Goal: Task Accomplishment & Management: Manage account settings

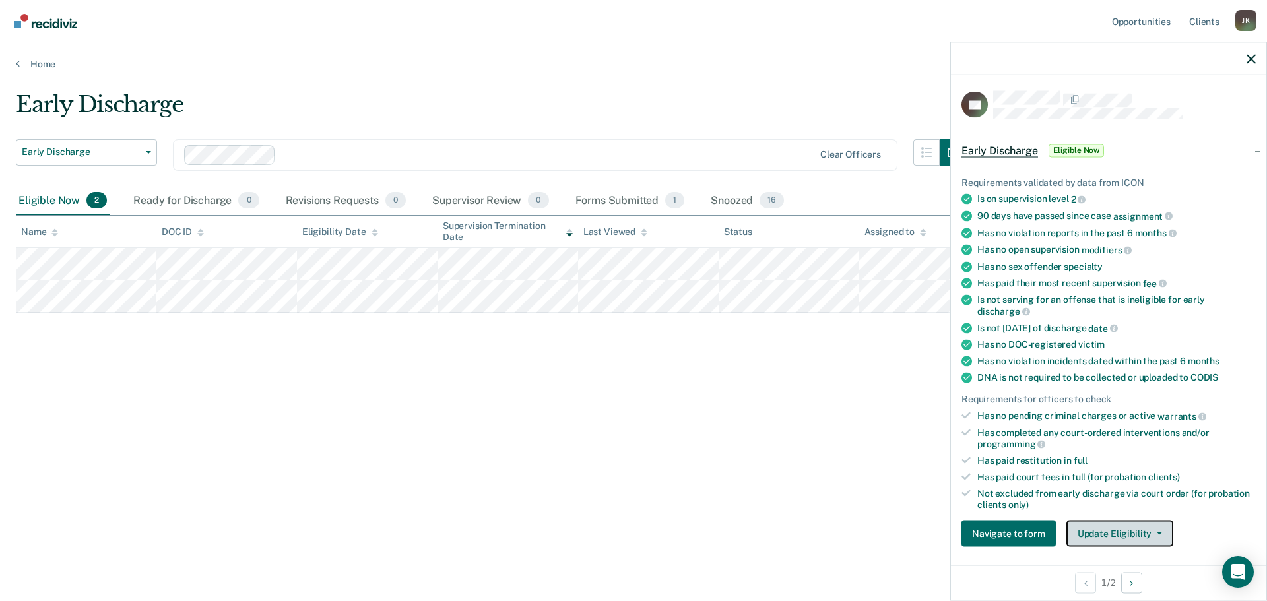
click at [1128, 535] on button "Update Eligibility" at bounding box center [1119, 534] width 107 height 26
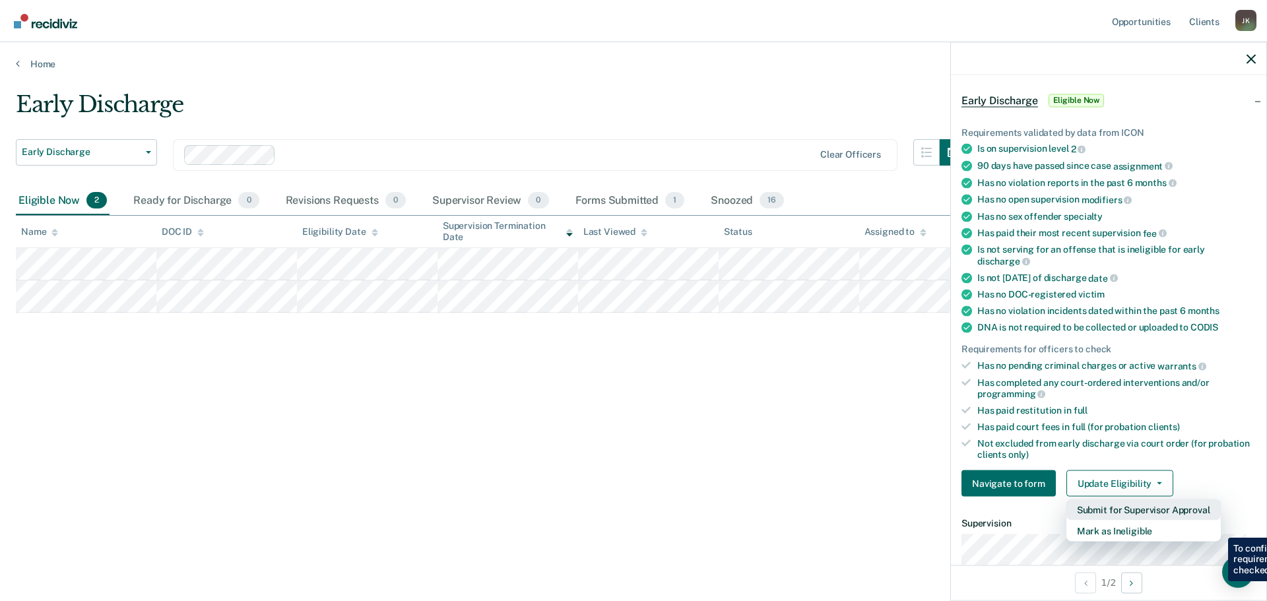
scroll to position [132, 0]
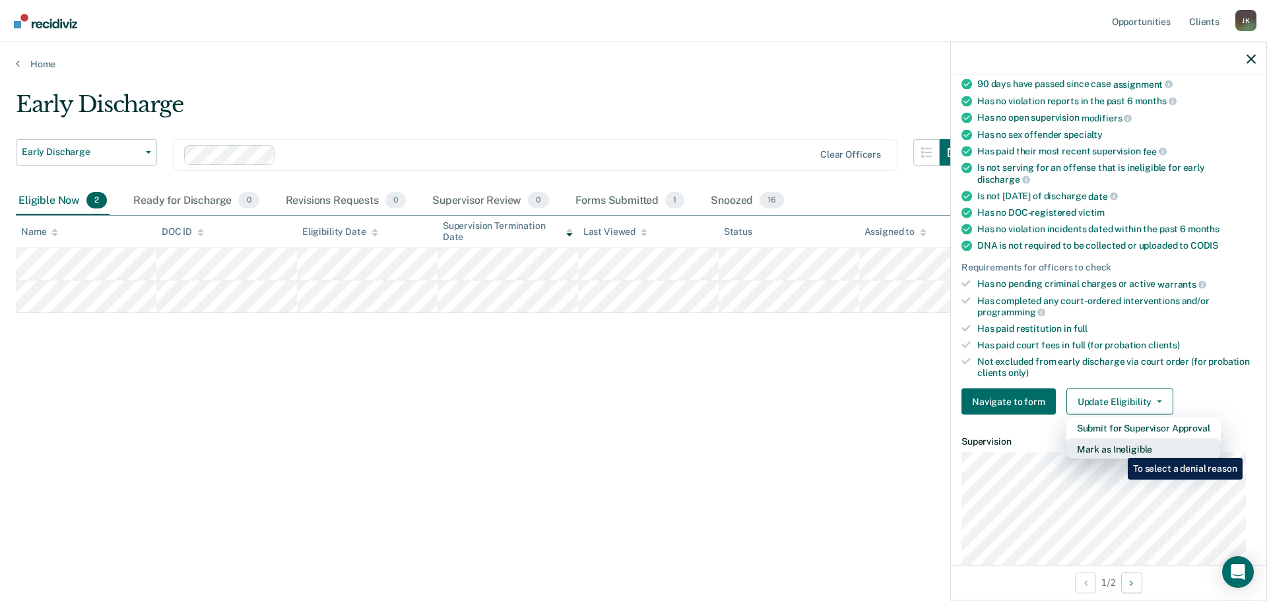
click at [1118, 448] on button "Mark as Ineligible" at bounding box center [1143, 449] width 154 height 21
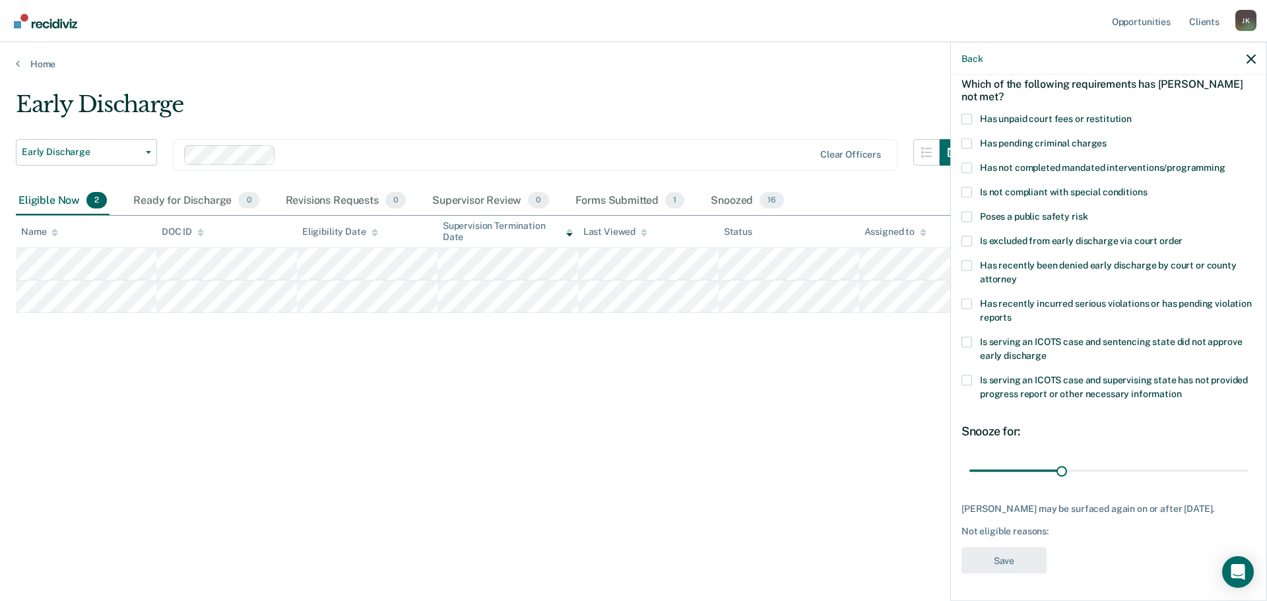
scroll to position [61, 0]
click at [969, 168] on span at bounding box center [967, 169] width 11 height 11
click at [1226, 164] on input "Has not completed mandated interventions/programming" at bounding box center [1226, 164] width 0 height 0
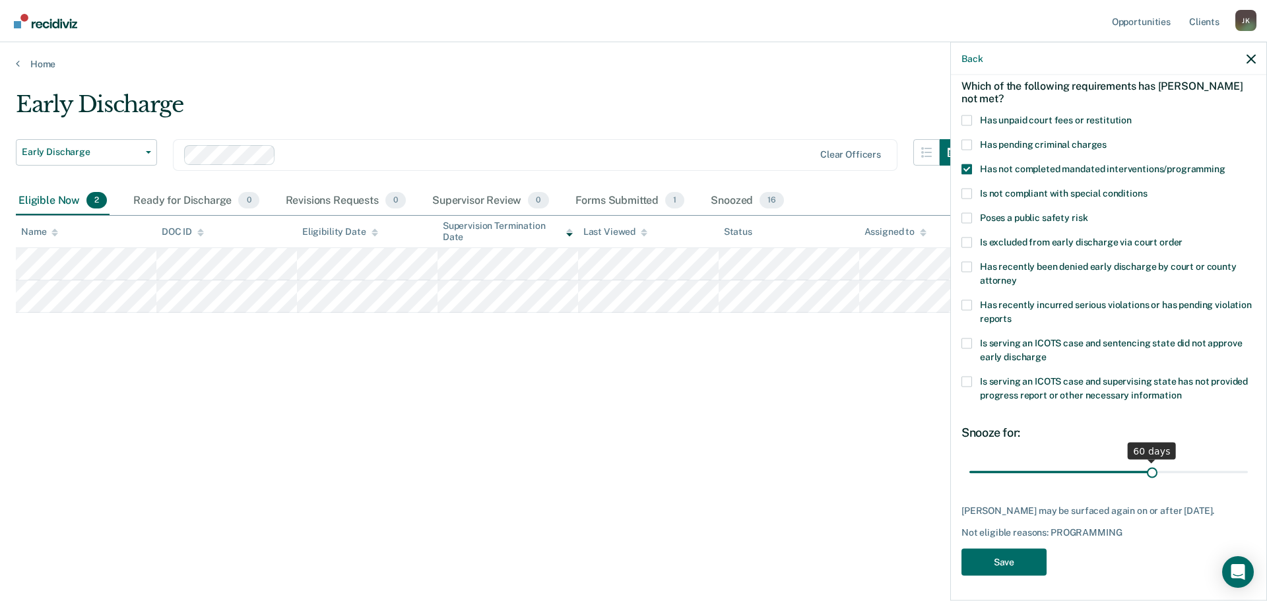
drag, startPoint x: 1059, startPoint y: 472, endPoint x: 1146, endPoint y: 468, distance: 87.2
type input "60"
click at [1146, 468] on input "range" at bounding box center [1108, 472] width 278 height 23
click at [1014, 571] on button "Save" at bounding box center [1004, 561] width 85 height 27
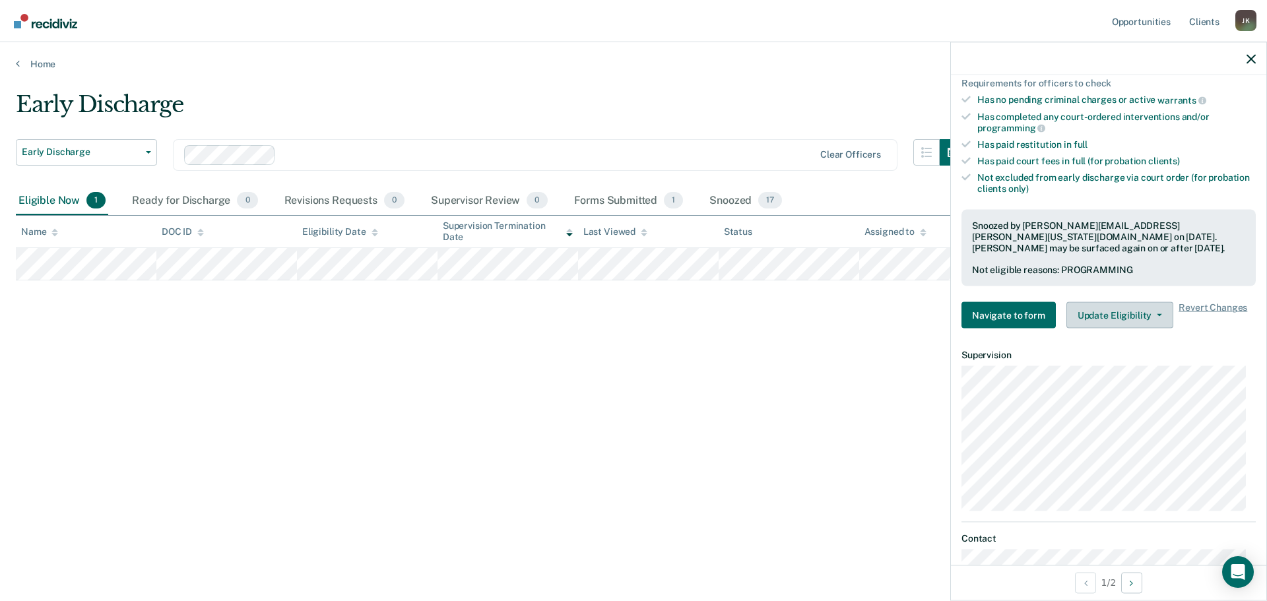
scroll to position [325, 0]
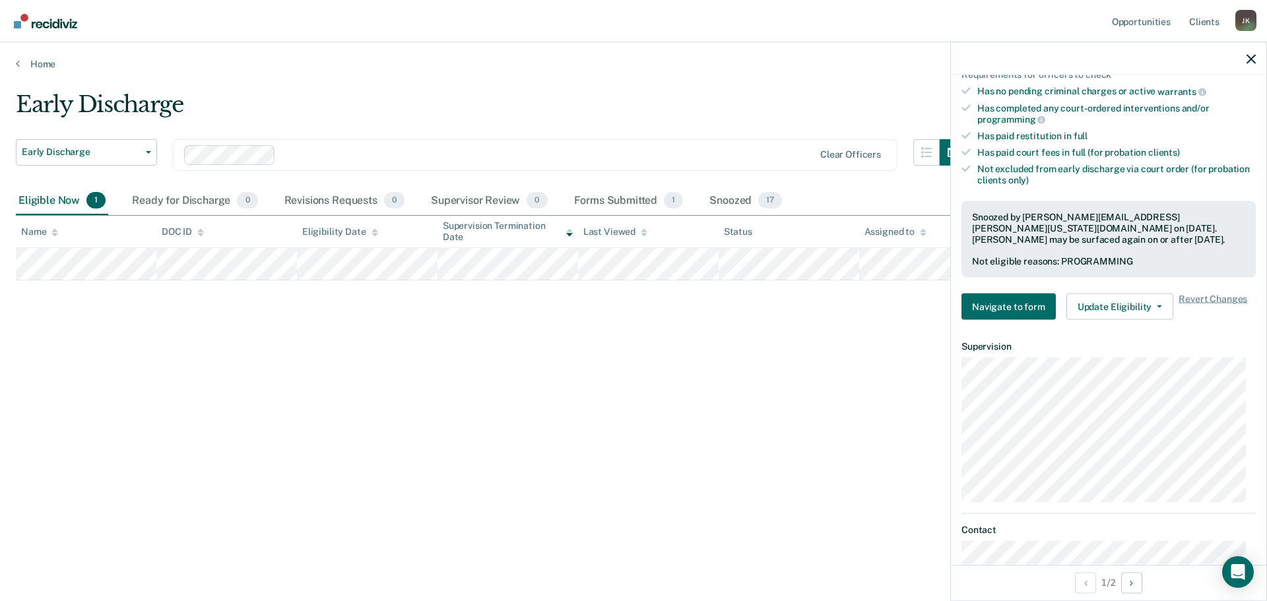
click at [685, 336] on div "Early Discharge Early Discharge Early Discharge Clear officers Eligible Now 1 R…" at bounding box center [633, 296] width 1235 height 411
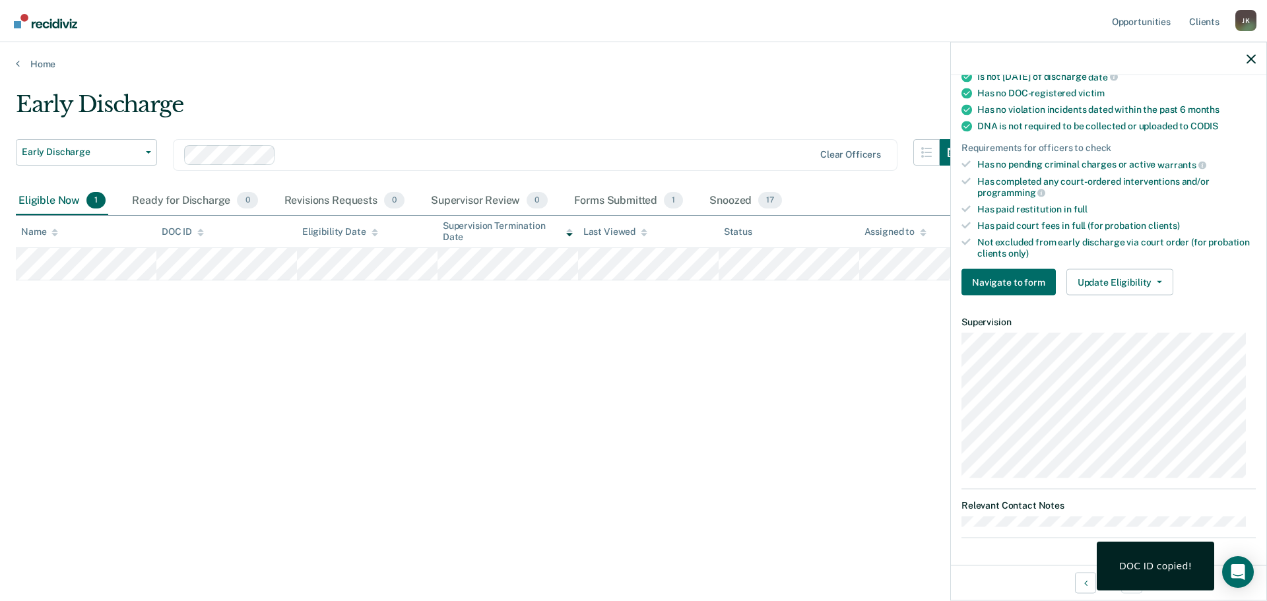
scroll to position [250, 0]
click at [1110, 285] on button "Update Eligibility" at bounding box center [1119, 284] width 107 height 26
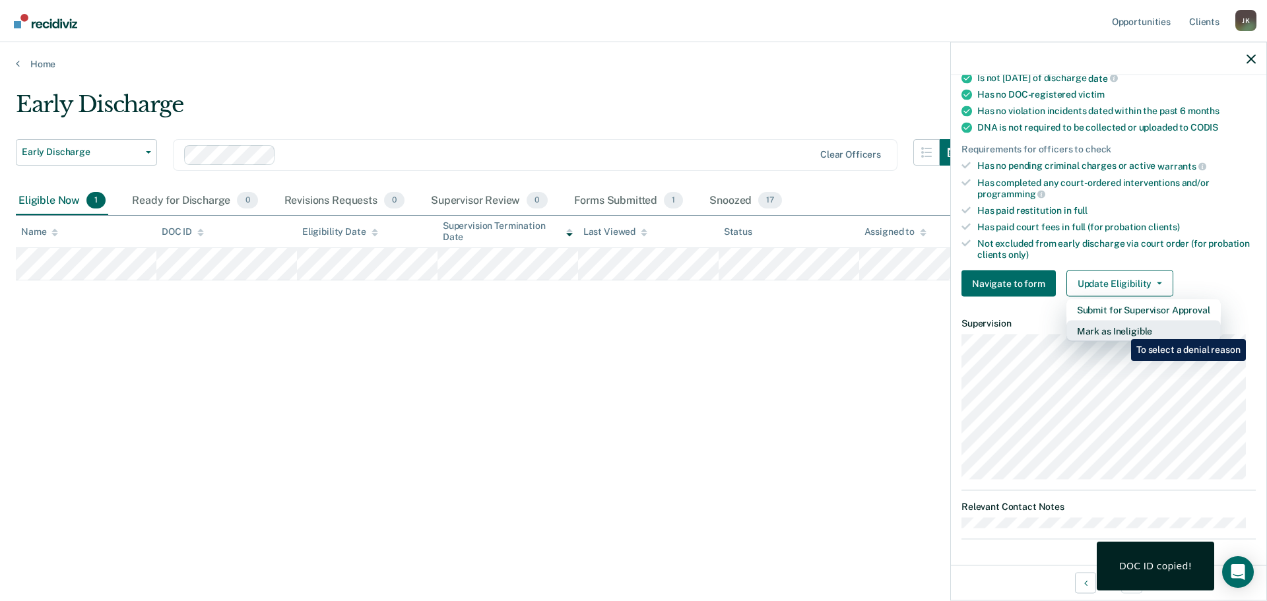
click at [1121, 329] on button "Mark as Ineligible" at bounding box center [1143, 331] width 154 height 21
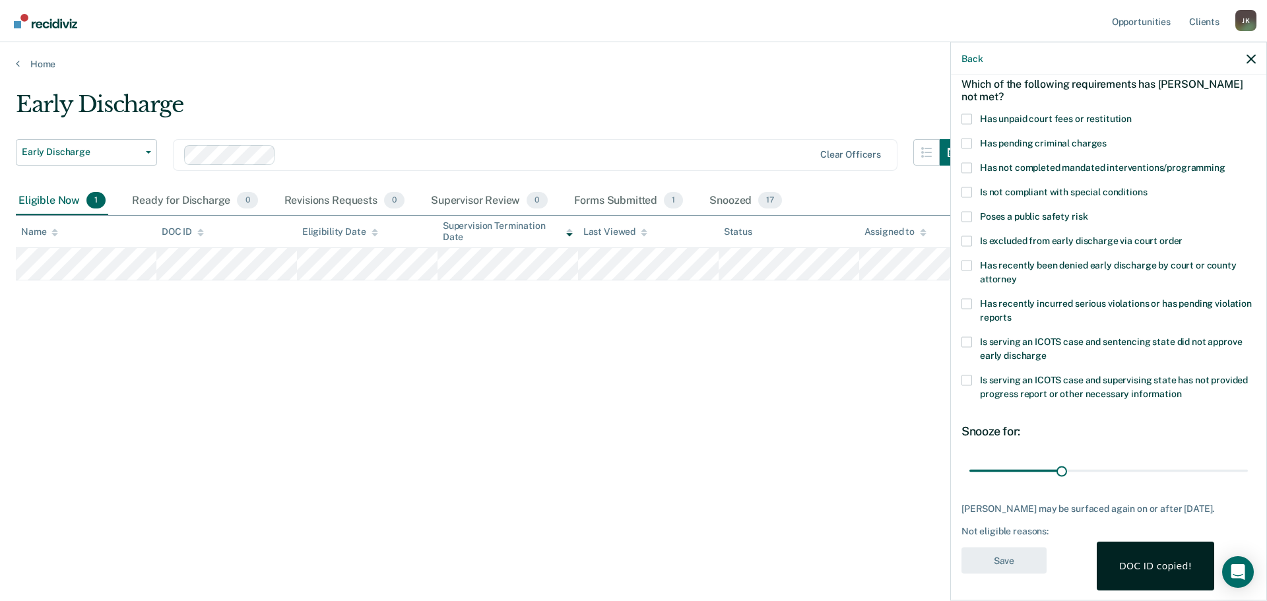
scroll to position [61, 0]
click at [969, 170] on span at bounding box center [967, 169] width 11 height 11
click at [1226, 164] on input "Has not completed mandated interventions/programming" at bounding box center [1226, 164] width 0 height 0
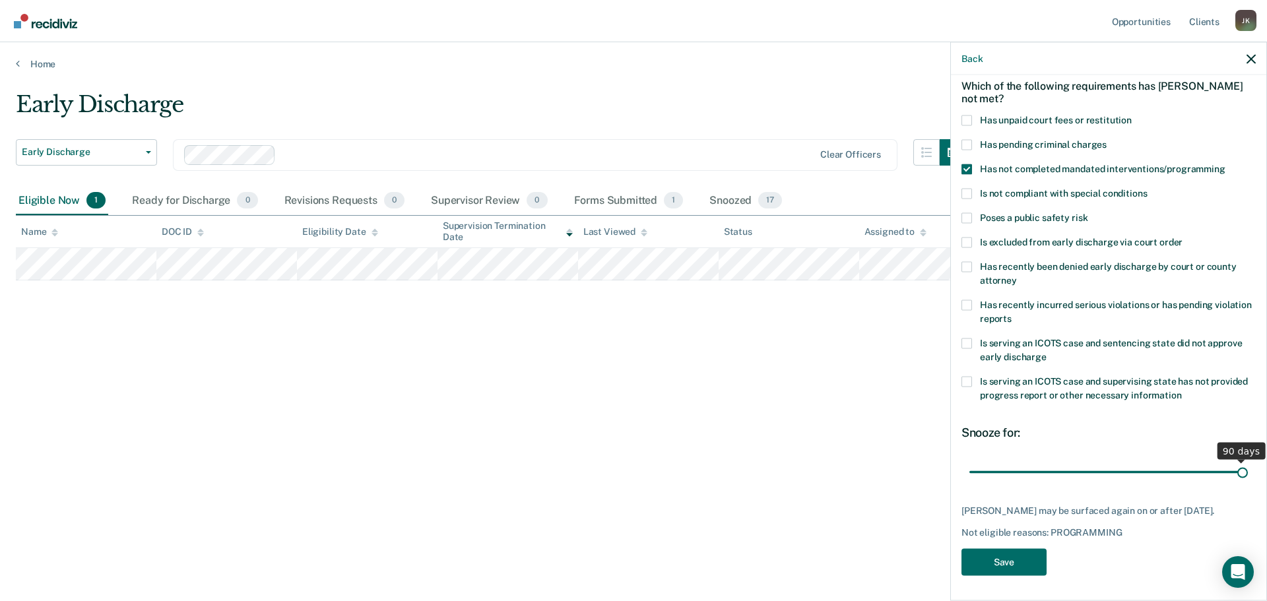
drag, startPoint x: 1059, startPoint y: 469, endPoint x: 1246, endPoint y: 478, distance: 187.7
type input "90"
click at [1246, 478] on input "range" at bounding box center [1108, 472] width 278 height 23
click at [1026, 566] on button "Save" at bounding box center [1004, 561] width 85 height 27
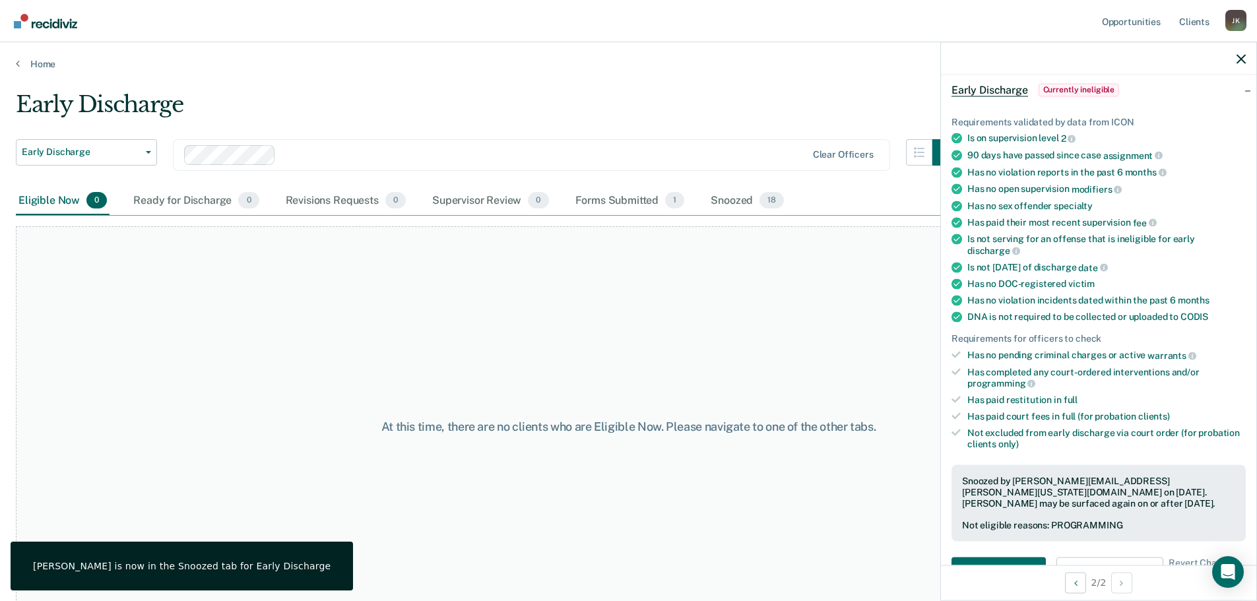
click at [405, 99] on div "Early Discharge" at bounding box center [487, 110] width 943 height 38
click at [530, 43] on div "Home" at bounding box center [628, 56] width 1257 height 28
click at [1242, 53] on button "button" at bounding box center [1241, 58] width 9 height 11
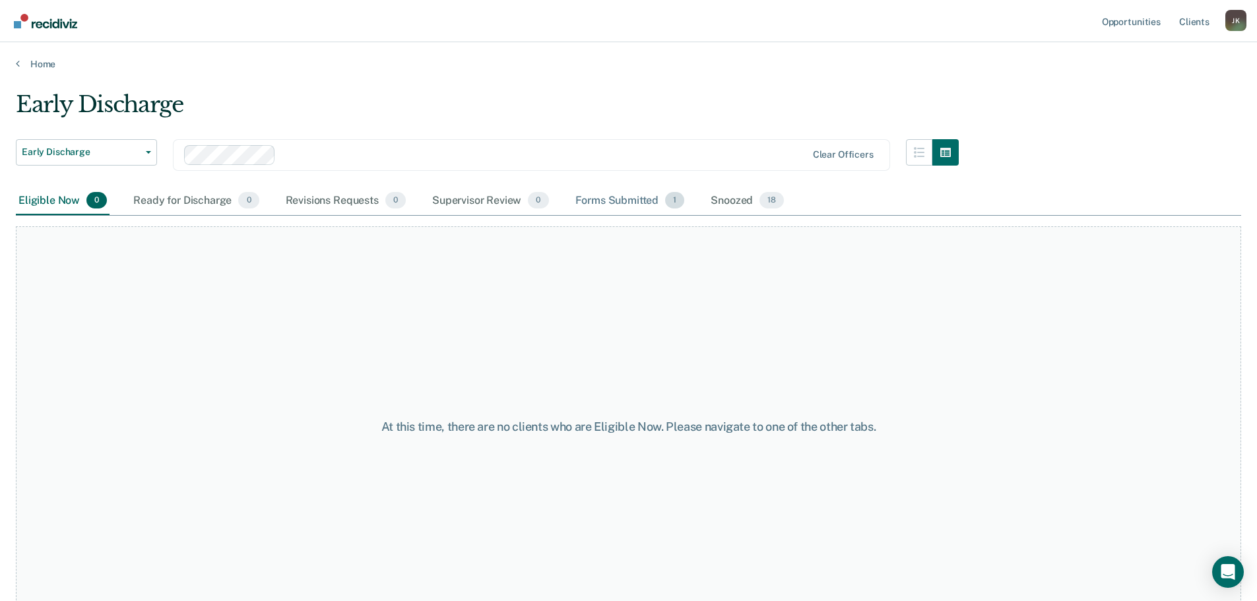
click at [630, 197] on div "Forms Submitted 1" at bounding box center [630, 201] width 115 height 29
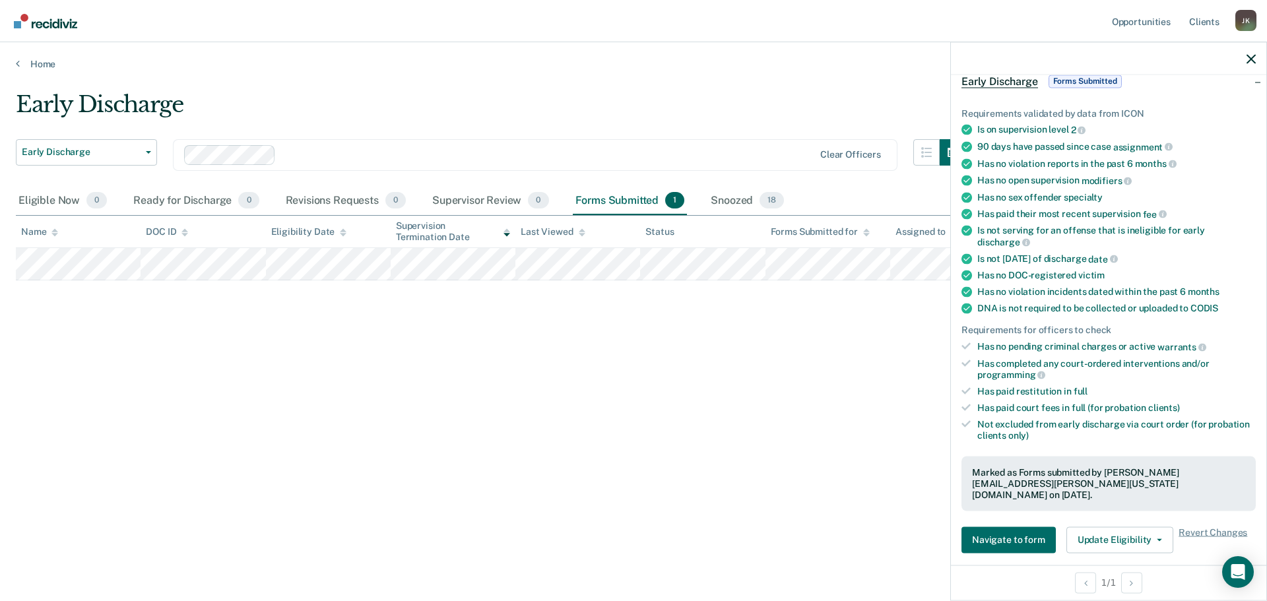
scroll to position [132, 0]
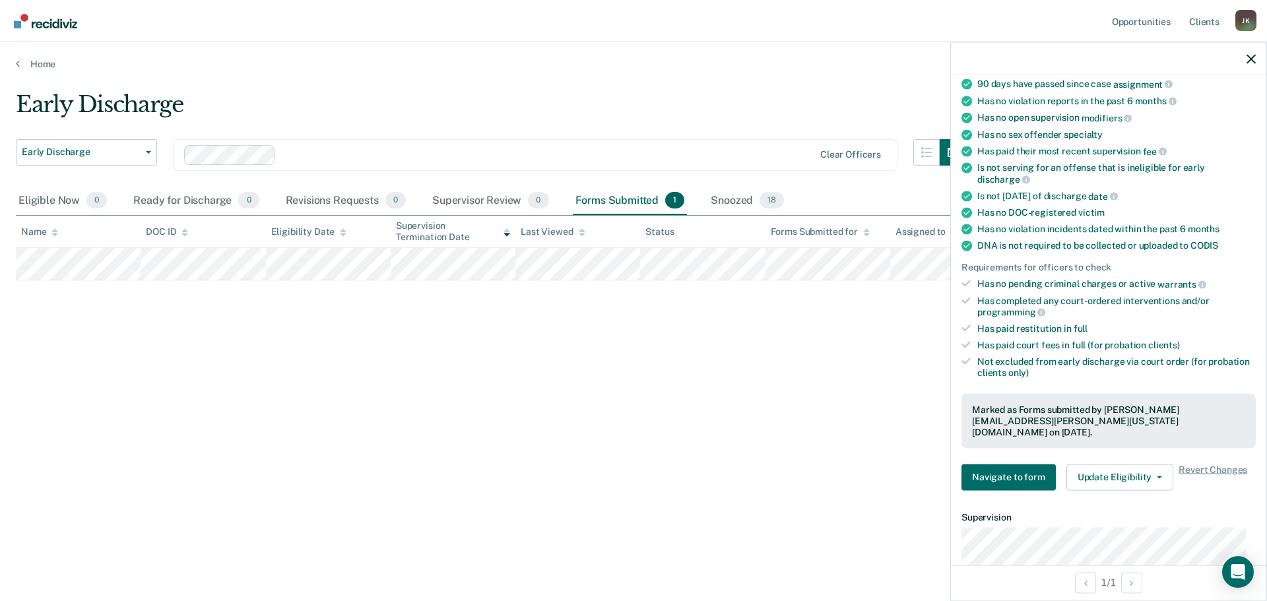
click at [855, 389] on div "Early Discharge Early Discharge Early Discharge Clear officers Eligible Now 0 R…" at bounding box center [633, 296] width 1235 height 411
click at [1252, 54] on icon "button" at bounding box center [1251, 58] width 9 height 9
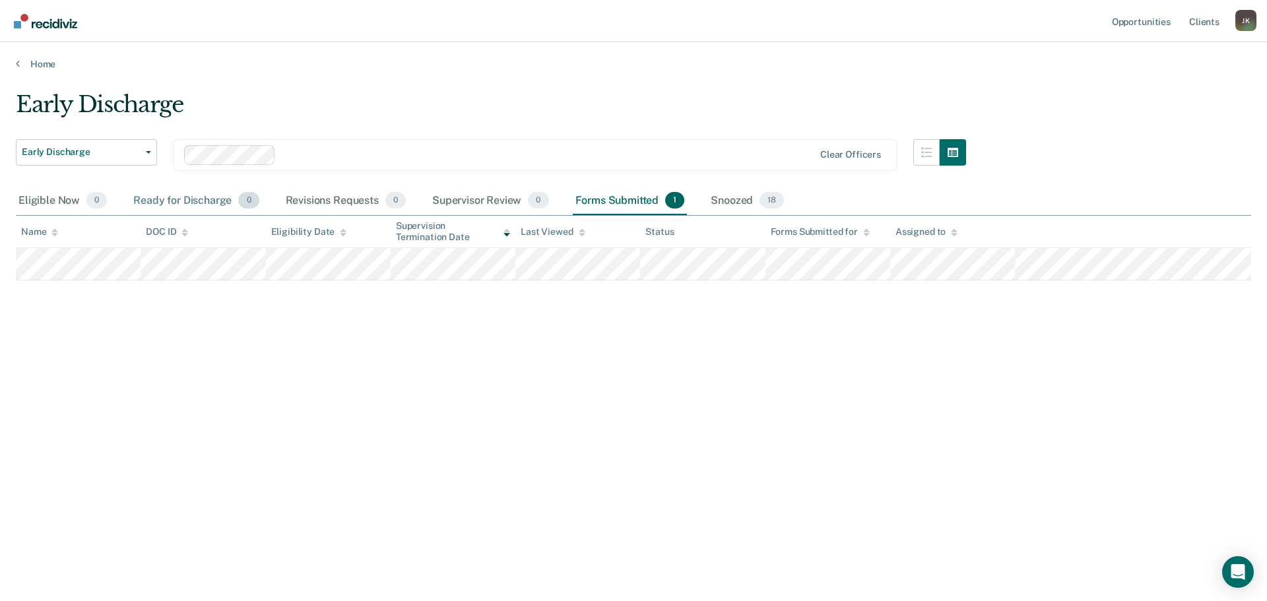
click at [193, 201] on div "Ready for Discharge 0" at bounding box center [196, 201] width 131 height 29
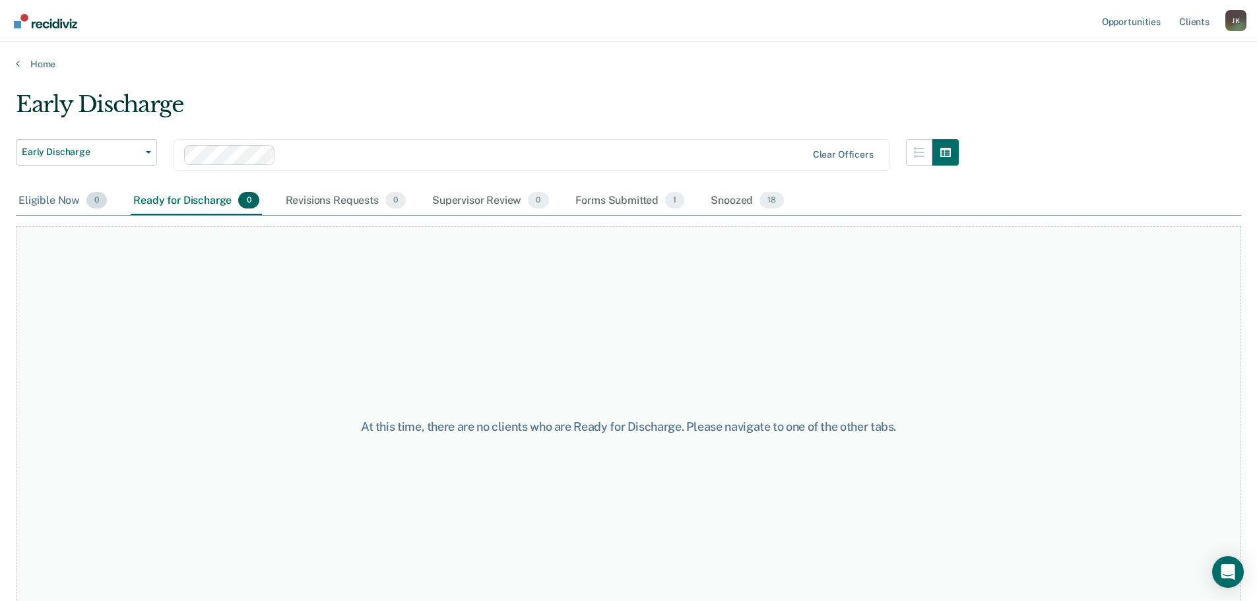
click at [37, 201] on div "Eligible Now 0" at bounding box center [63, 201] width 94 height 29
click at [638, 201] on div "Forms Submitted 1" at bounding box center [630, 201] width 115 height 29
